Goal: Complete application form

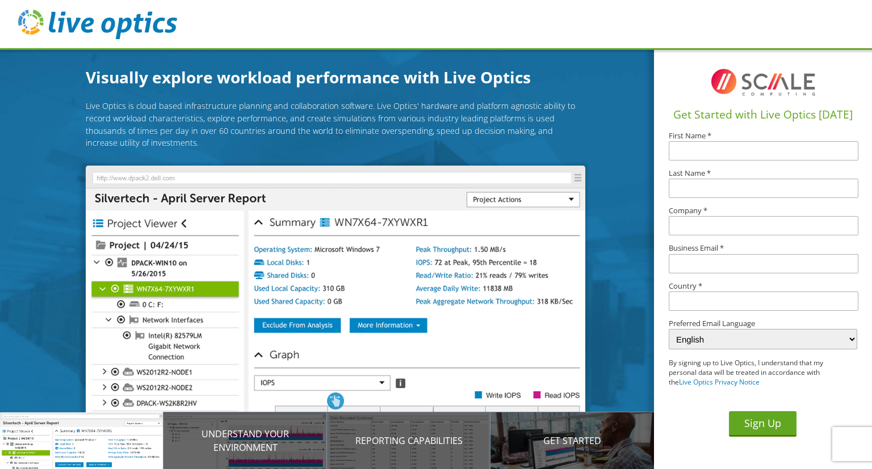
click at [686, 152] on input "text" at bounding box center [763, 150] width 189 height 19
type input "Don"
type input "Swan"
type input "Lithic LLC"
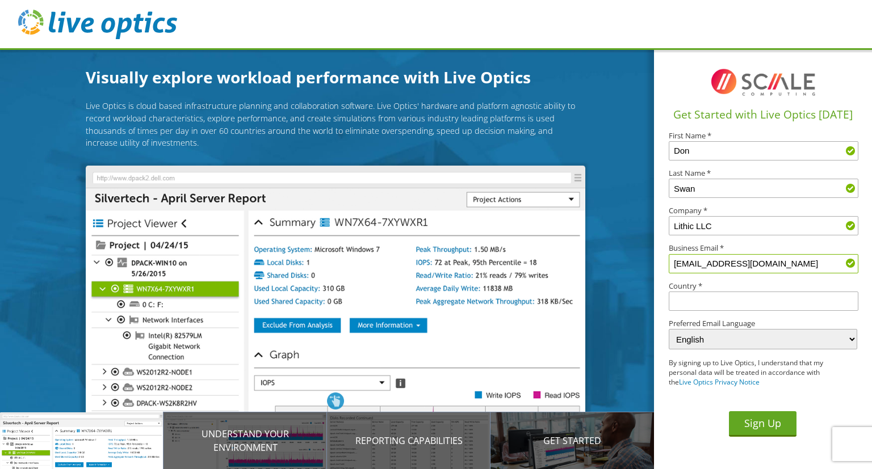
type input "[EMAIL_ADDRESS][DOMAIN_NAME]"
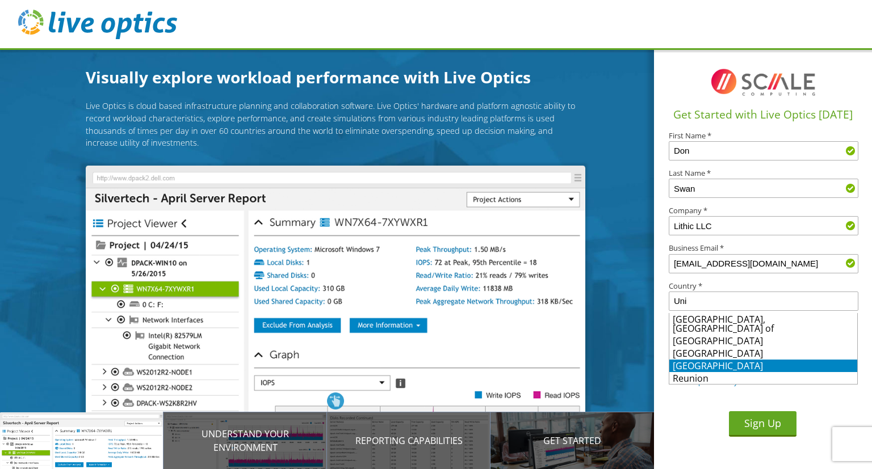
click at [719, 360] on li "[GEOGRAPHIC_DATA]" at bounding box center [763, 366] width 188 height 12
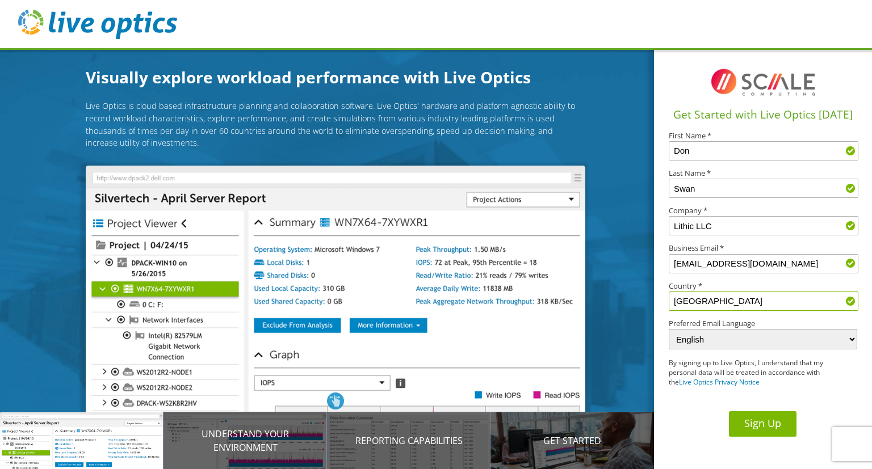
type input "[GEOGRAPHIC_DATA]"
click at [767, 426] on button "Sign Up" at bounding box center [763, 425] width 68 height 26
click at [770, 430] on button "Sign Up" at bounding box center [763, 425] width 68 height 26
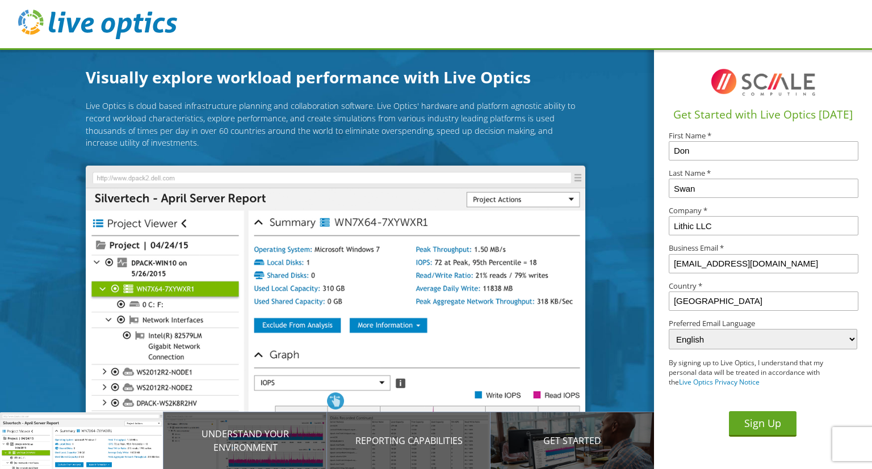
click at [108, 30] on img at bounding box center [97, 25] width 159 height 30
click at [765, 426] on button "Sign Up" at bounding box center [763, 425] width 68 height 26
drag, startPoint x: 687, startPoint y: 266, endPoint x: 678, endPoint y: 267, distance: 9.7
click at [678, 267] on input "[EMAIL_ADDRESS][DOMAIN_NAME]" at bounding box center [763, 263] width 189 height 19
drag, startPoint x: 678, startPoint y: 267, endPoint x: 687, endPoint y: 267, distance: 9.1
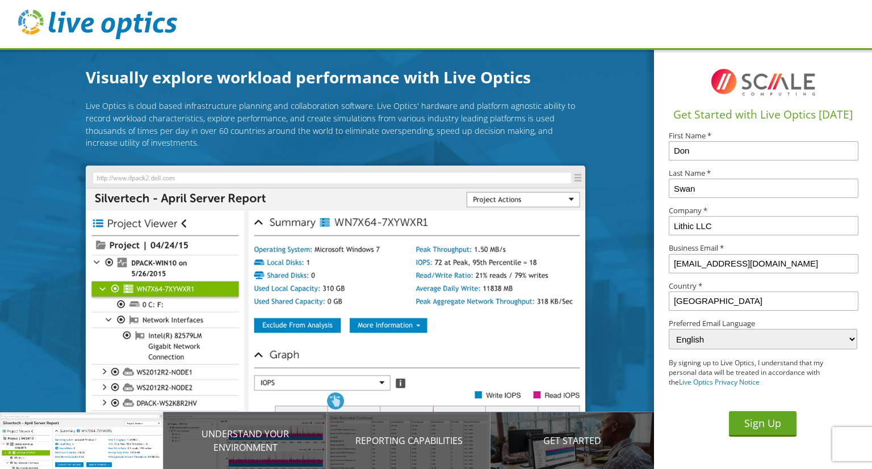
click at [687, 267] on input "[EMAIL_ADDRESS][DOMAIN_NAME]" at bounding box center [763, 263] width 189 height 19
type input "dswan@lithicit.com"
click at [765, 423] on button "Sign Up" at bounding box center [763, 425] width 68 height 26
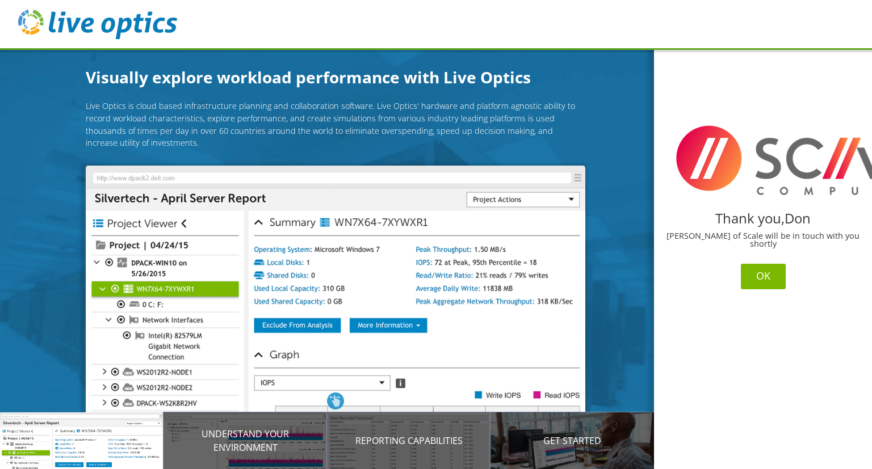
click at [762, 271] on button "OK" at bounding box center [763, 277] width 45 height 26
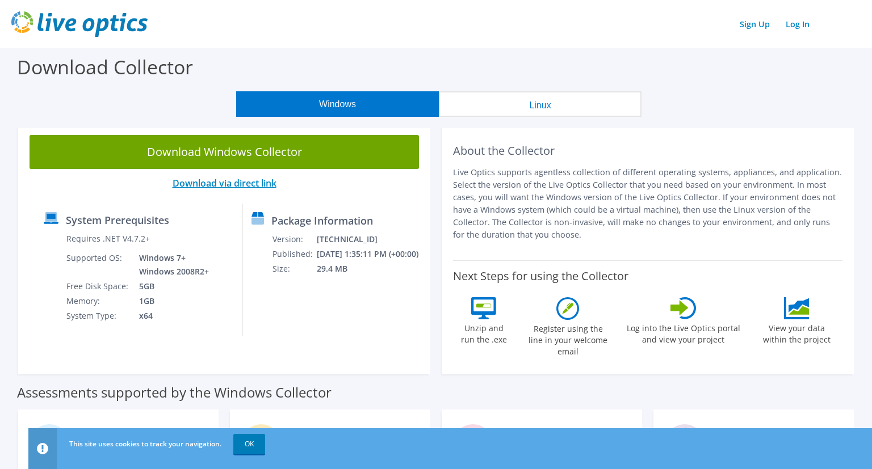
click at [212, 184] on link "Download via direct link" at bounding box center [225, 183] width 104 height 12
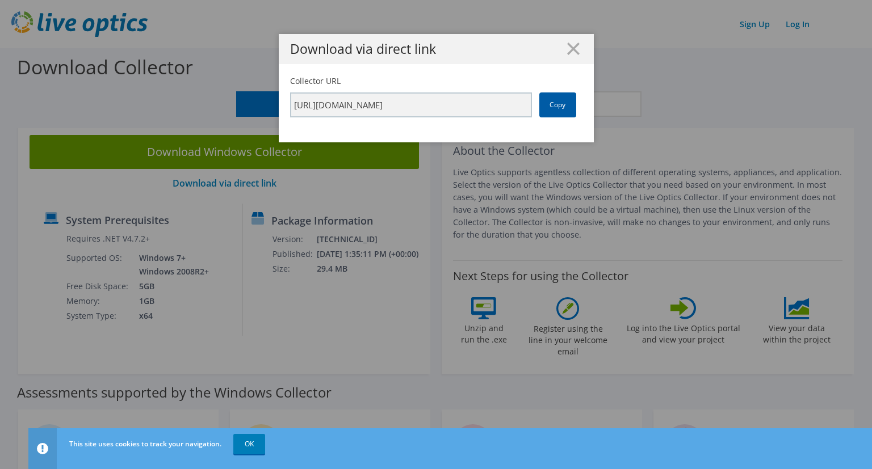
click at [555, 103] on link "Copy" at bounding box center [557, 105] width 37 height 25
click at [571, 47] on line at bounding box center [573, 48] width 11 height 11
